Goal: Task Accomplishment & Management: Use online tool/utility

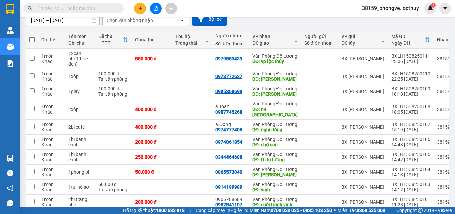
scroll to position [144, 0]
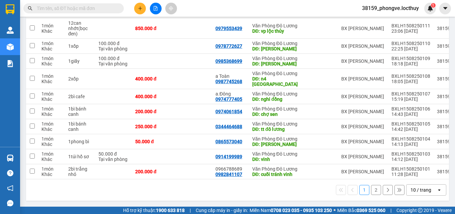
click at [427, 191] on div "10 / trang" at bounding box center [421, 190] width 30 height 11
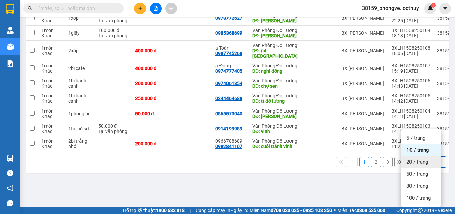
click at [415, 159] on span "20 / trang" at bounding box center [416, 162] width 21 height 7
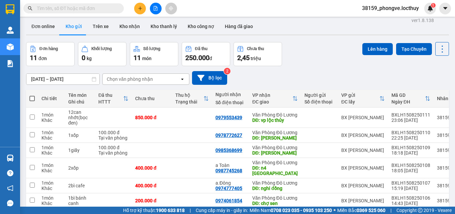
scroll to position [0, 0]
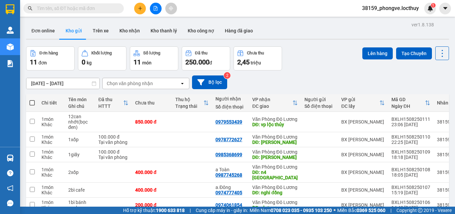
click at [33, 102] on span at bounding box center [31, 102] width 5 height 5
click at [32, 100] on input "checkbox" at bounding box center [32, 100] width 0 height 0
checkbox input "true"
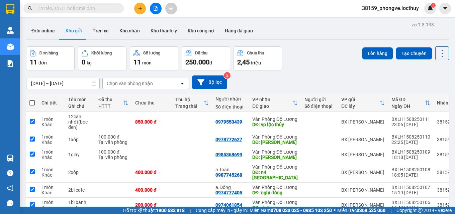
checkbox input "true"
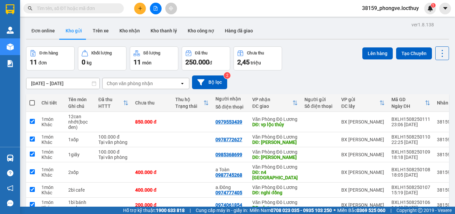
checkbox input "true"
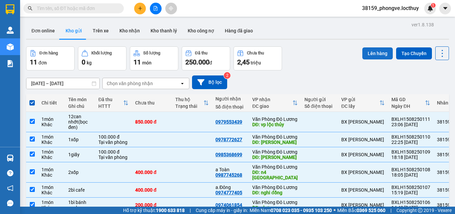
click at [367, 54] on button "Lên hàng" at bounding box center [377, 53] width 30 height 12
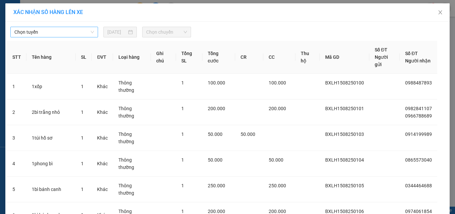
click at [88, 32] on span "Chọn tuyến" at bounding box center [54, 32] width 80 height 10
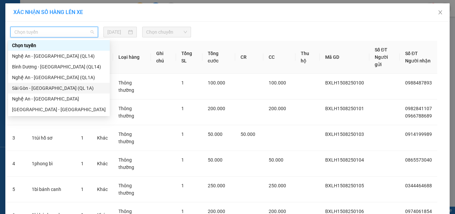
drag, startPoint x: 32, startPoint y: 89, endPoint x: 60, endPoint y: 66, distance: 36.1
click at [32, 88] on div "Sài Gòn - [GEOGRAPHIC_DATA] (QL 1A)" at bounding box center [59, 88] width 94 height 7
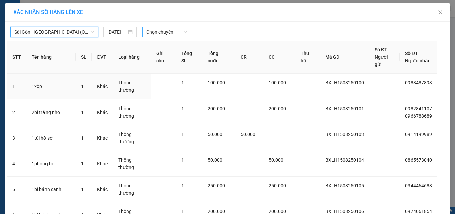
click at [162, 31] on span "Chọn chuyến" at bounding box center [166, 32] width 41 height 10
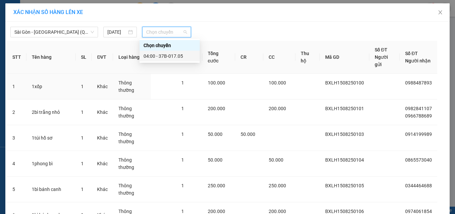
click at [170, 54] on div "04:00 - 37B-017.05" at bounding box center [169, 56] width 52 height 7
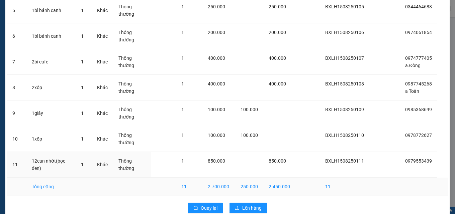
scroll to position [196, 0]
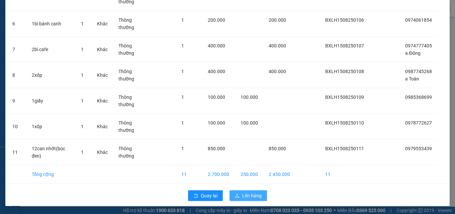
click at [246, 195] on span "Lên hàng" at bounding box center [251, 195] width 19 height 7
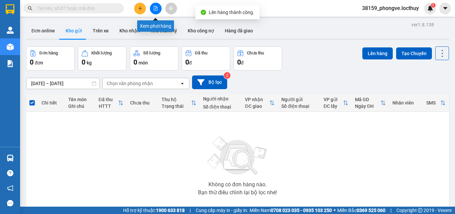
click at [155, 8] on icon "file-add" at bounding box center [155, 8] width 5 height 5
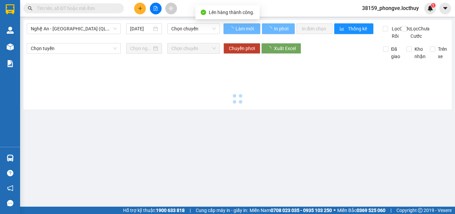
type input "[DATE]"
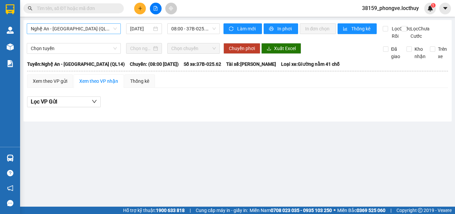
click at [96, 29] on span "Nghệ An - [GEOGRAPHIC_DATA] (QL14)" at bounding box center [74, 29] width 86 height 10
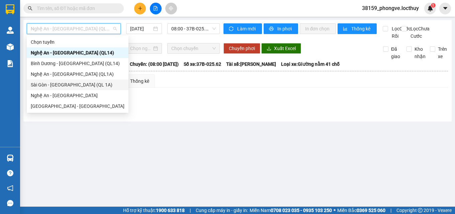
drag, startPoint x: 82, startPoint y: 85, endPoint x: 121, endPoint y: 45, distance: 55.3
click at [83, 85] on div "Sài Gòn - [GEOGRAPHIC_DATA] (QL 1A)" at bounding box center [78, 84] width 94 height 7
type input "[DATE]"
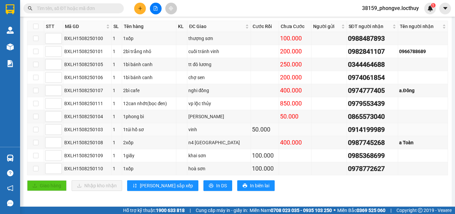
scroll to position [129, 0]
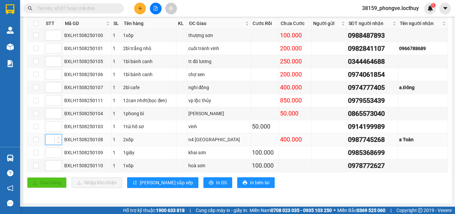
click at [47, 140] on input at bounding box center [53, 140] width 16 height 10
type input "1"
click at [48, 128] on input at bounding box center [53, 127] width 16 height 10
type input "2"
click at [48, 48] on input at bounding box center [53, 48] width 16 height 10
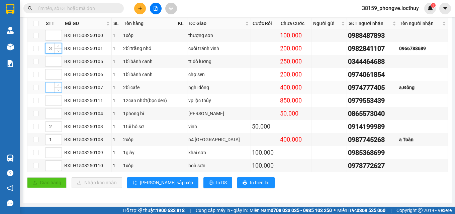
type input "3"
click at [51, 88] on input at bounding box center [53, 88] width 16 height 10
click at [50, 75] on input at bounding box center [53, 75] width 16 height 10
type input "4"
click at [49, 88] on input at bounding box center [53, 88] width 16 height 10
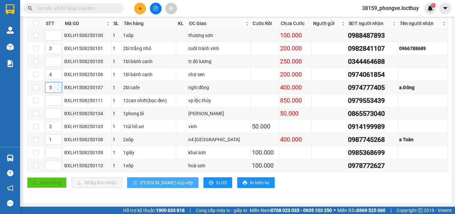
type input "5"
click at [147, 182] on span "[PERSON_NAME] sắp xếp" at bounding box center [166, 182] width 53 height 7
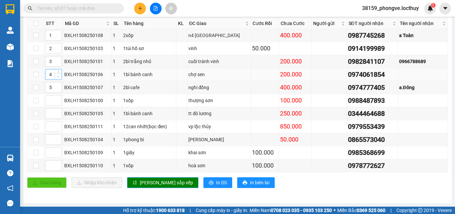
type input "3"
click at [58, 77] on icon "down" at bounding box center [58, 77] width 2 height 2
type input "4"
click at [58, 60] on icon "up" at bounding box center [58, 59] width 2 height 1
click at [152, 179] on span "[PERSON_NAME] sắp xếp" at bounding box center [166, 182] width 53 height 7
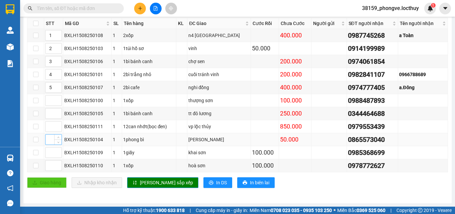
click at [48, 141] on input at bounding box center [53, 140] width 16 height 10
type input "6"
click at [49, 101] on input at bounding box center [53, 101] width 16 height 10
type input "6"
type input "7"
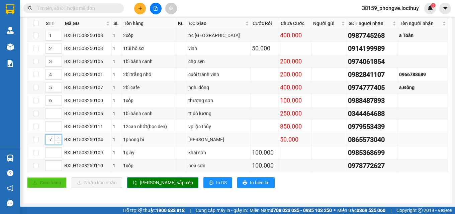
click at [58, 137] on icon "up" at bounding box center [58, 138] width 2 height 2
click at [138, 178] on div "Giao dọc đường Đơn 11 | SL 11 | CR 250.000 | CC 2.450.000 | Tổng cước 2.700.000…" at bounding box center [237, 98] width 421 height 191
click at [144, 183] on span "[PERSON_NAME] sắp xếp" at bounding box center [166, 182] width 53 height 7
click at [49, 139] on input at bounding box center [53, 140] width 16 height 10
type input "8"
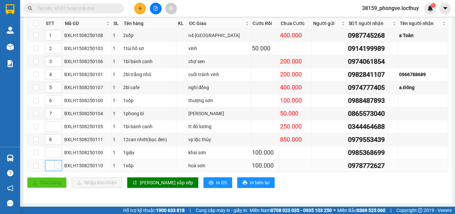
click at [50, 166] on input at bounding box center [53, 166] width 16 height 10
type input "9"
click at [150, 183] on span "[PERSON_NAME] sắp xếp" at bounding box center [166, 182] width 53 height 7
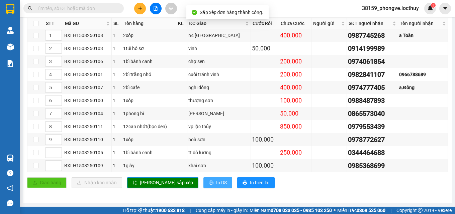
click at [216, 184] on span "In DS" at bounding box center [221, 182] width 11 height 7
